Goal: Task Accomplishment & Management: Use online tool/utility

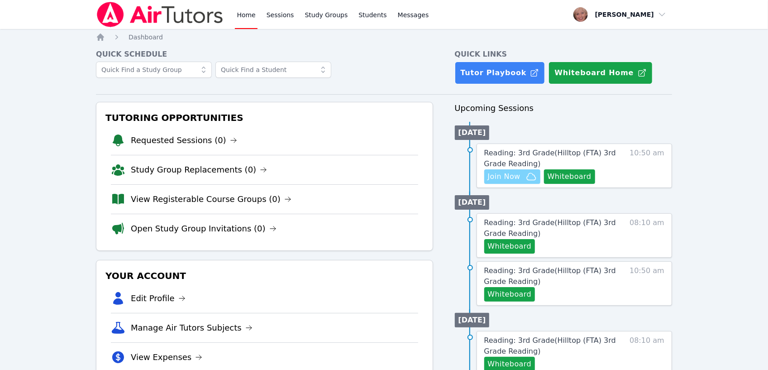
click at [503, 179] on span "Join Now" at bounding box center [504, 176] width 33 height 11
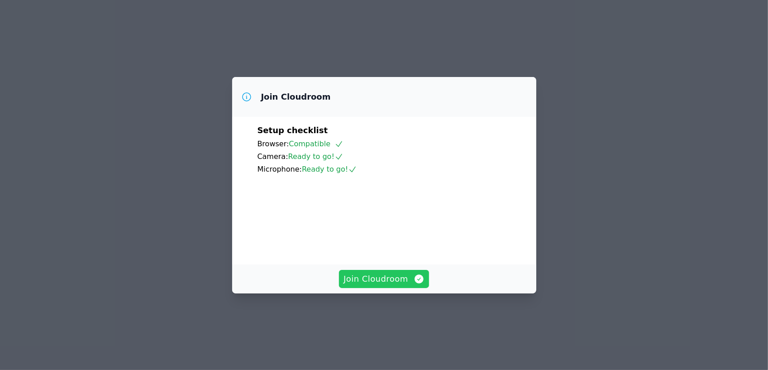
click at [382, 285] on span "Join Cloudroom" at bounding box center [383, 278] width 81 height 13
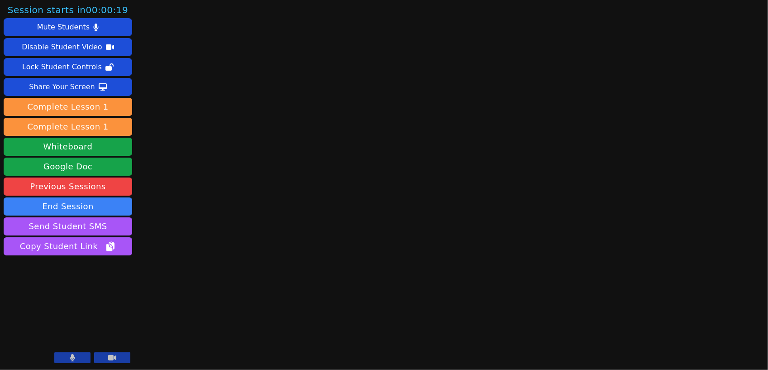
click at [70, 359] on icon at bounding box center [72, 357] width 5 height 7
click at [70, 356] on icon at bounding box center [72, 357] width 9 height 7
click at [399, 277] on main at bounding box center [452, 185] width 211 height 370
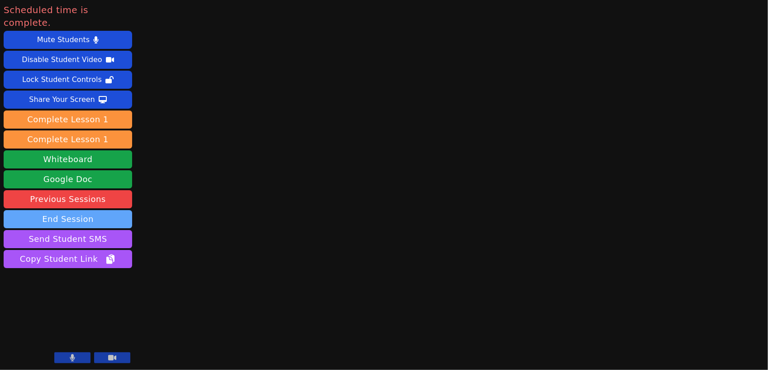
click at [71, 210] on button "End Session" at bounding box center [68, 219] width 128 height 18
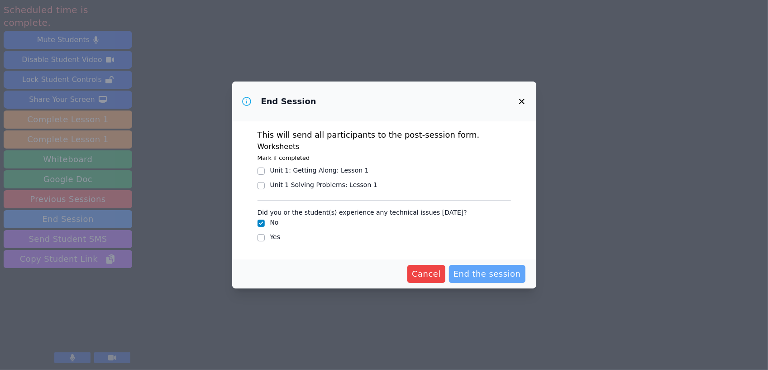
click at [483, 273] on span "End the session" at bounding box center [486, 273] width 67 height 13
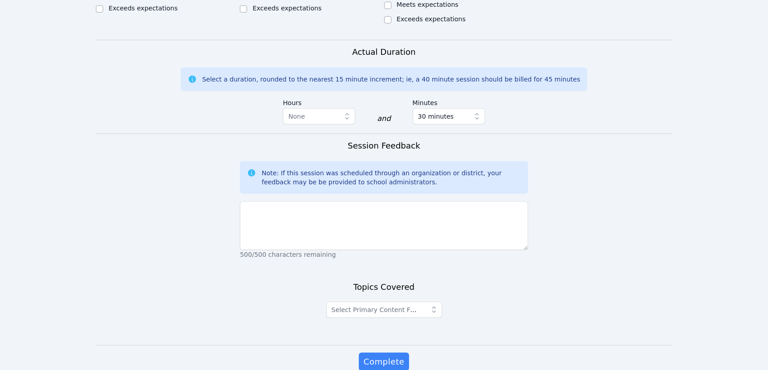
scroll to position [552, 0]
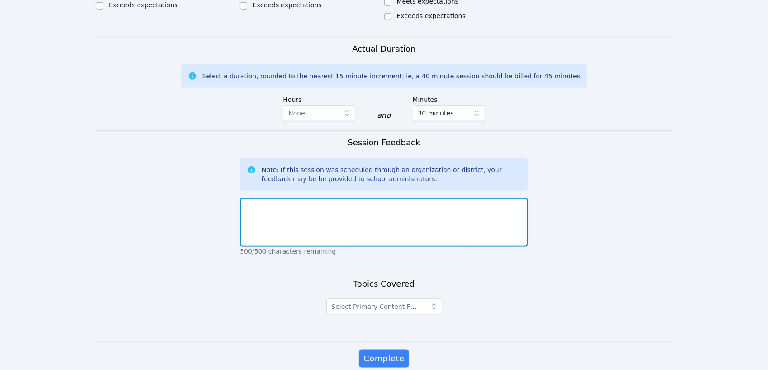
click at [308, 198] on textarea at bounding box center [384, 222] width 288 height 49
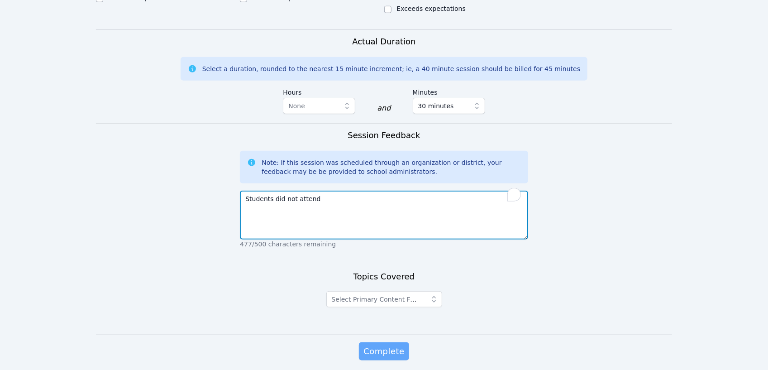
type textarea "Students did not attend"
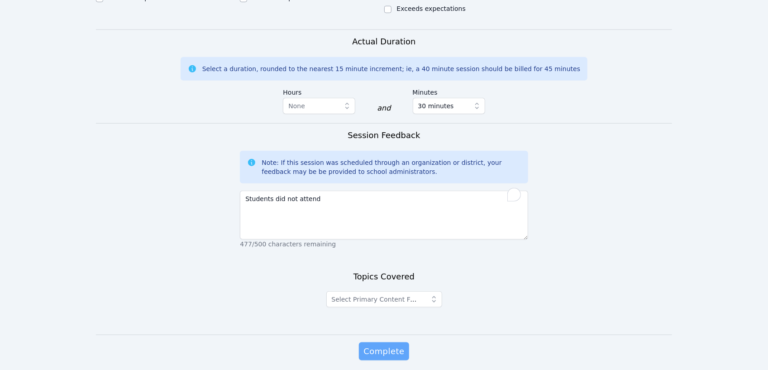
click at [383, 345] on span "Complete" at bounding box center [383, 351] width 41 height 13
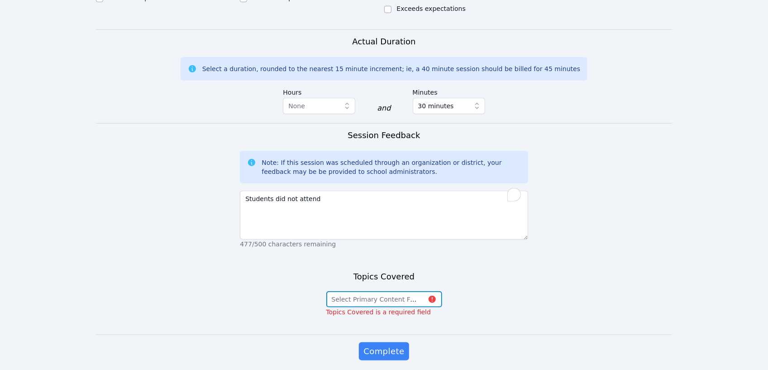
click at [432, 291] on button "Select Primary Content Focus" at bounding box center [384, 299] width 116 height 16
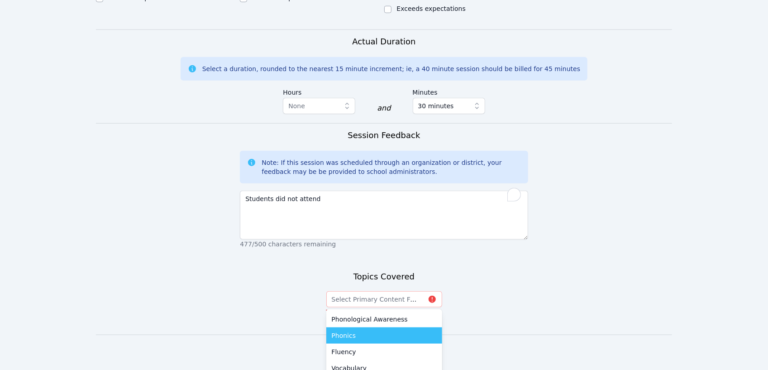
click at [349, 331] on span "Phonics" at bounding box center [344, 335] width 24 height 9
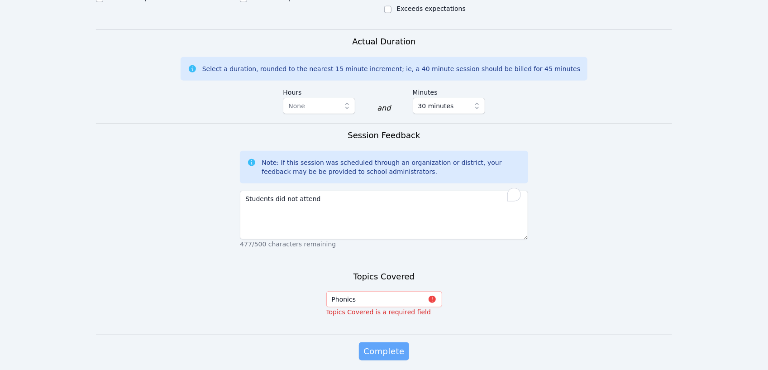
click at [389, 345] on span "Complete" at bounding box center [383, 351] width 41 height 13
